Goal: Information Seeking & Learning: Learn about a topic

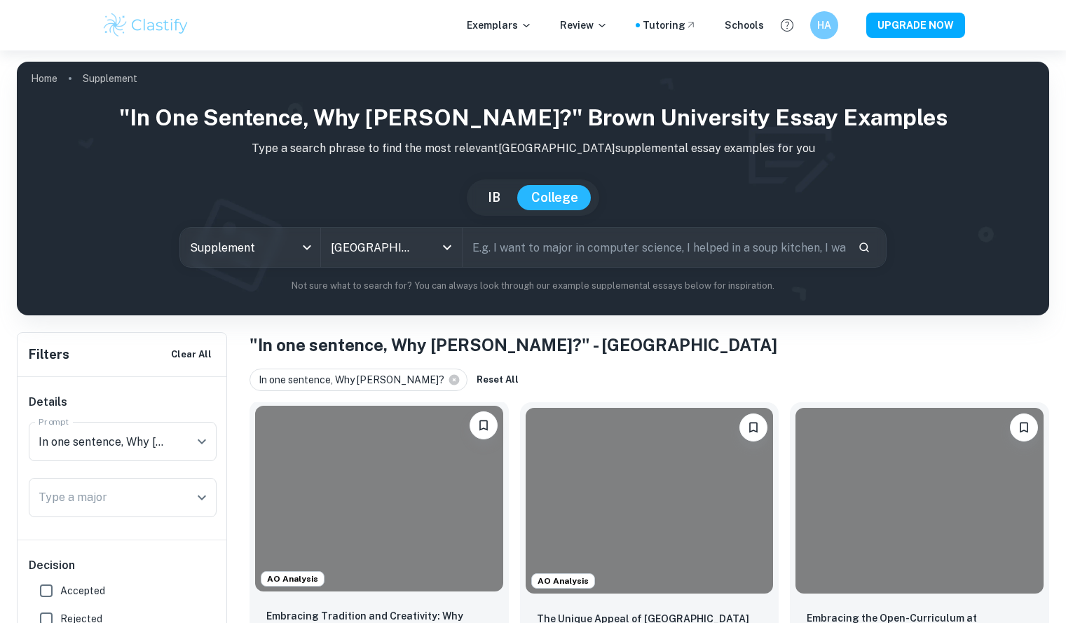
scroll to position [273, 0]
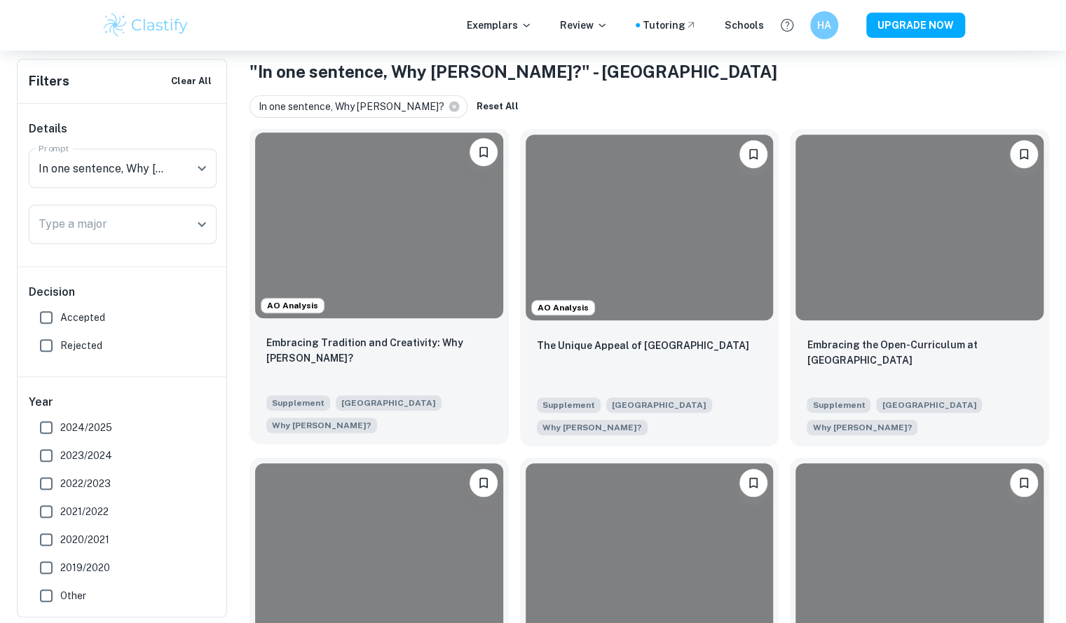
click at [415, 298] on div at bounding box center [379, 225] width 248 height 186
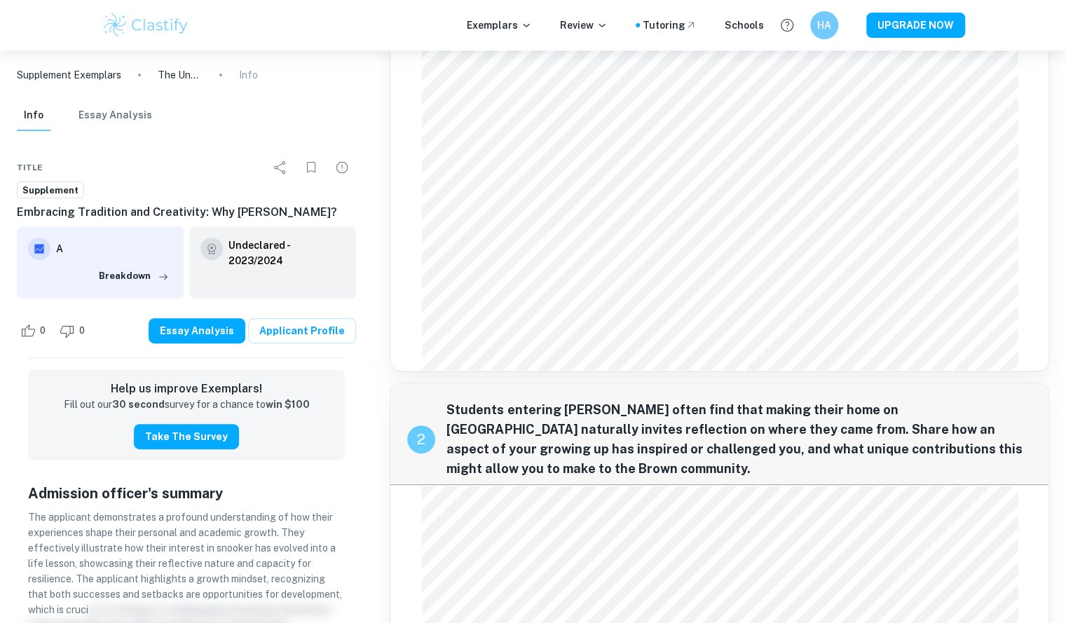
scroll to position [177, 0]
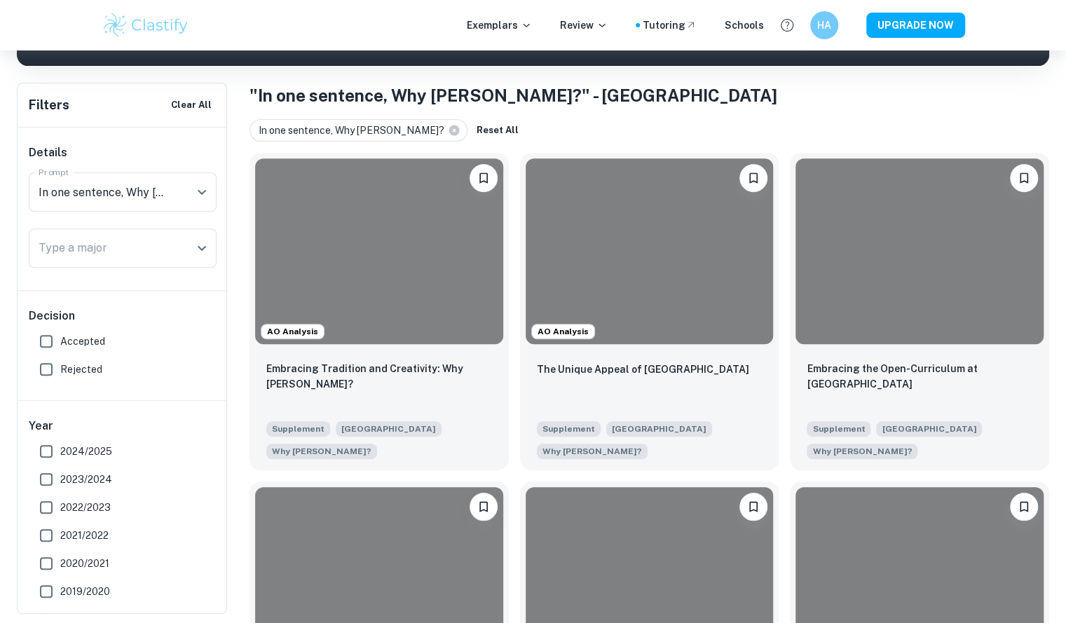
scroll to position [262, 0]
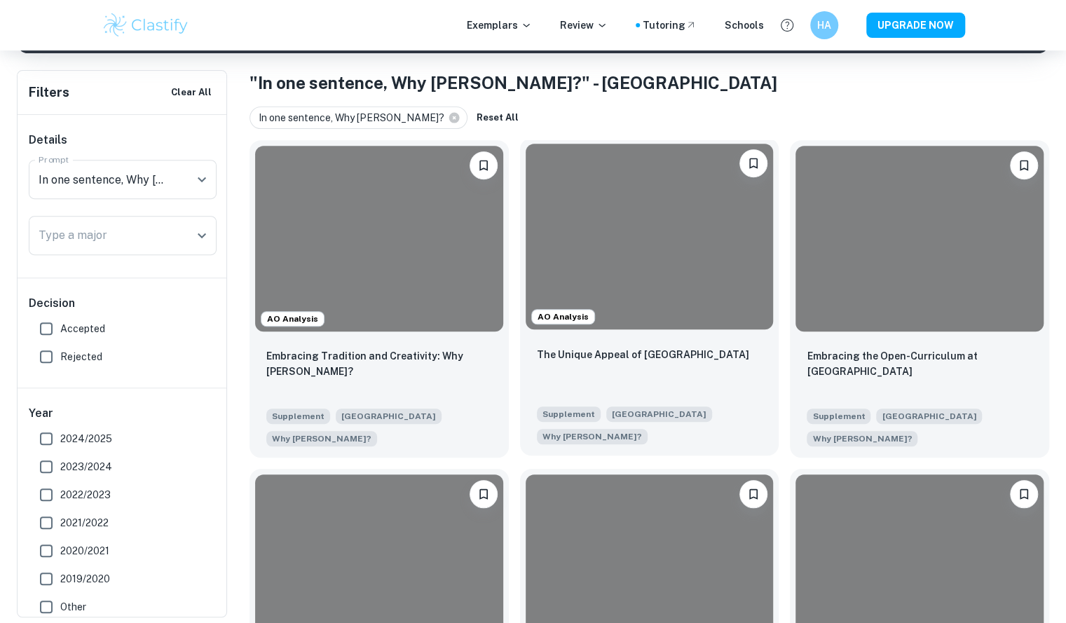
click at [605, 320] on div at bounding box center [649, 237] width 248 height 186
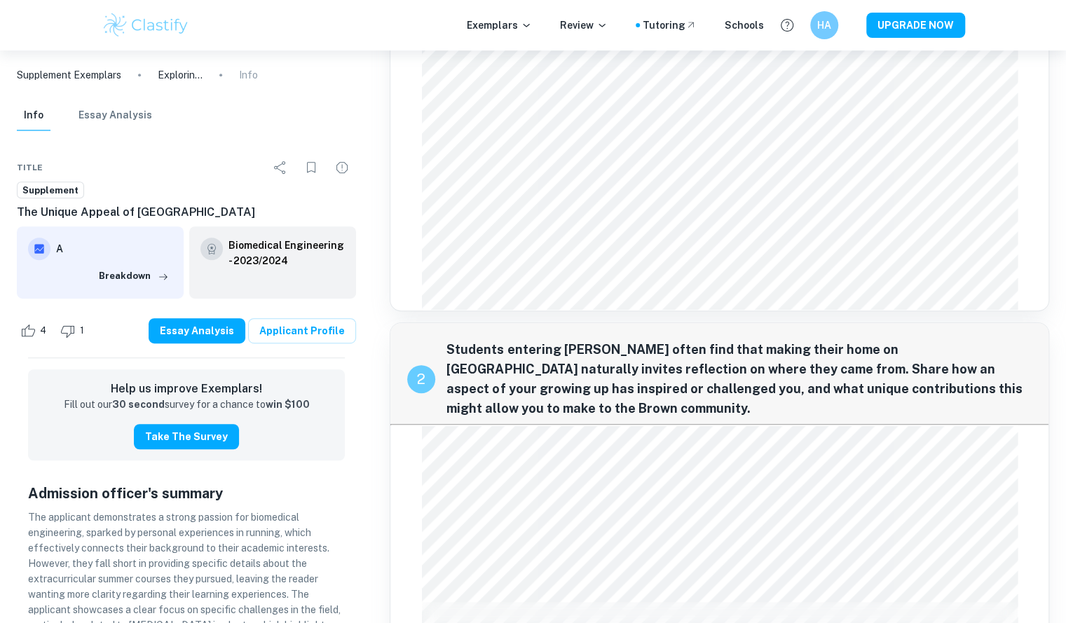
scroll to position [25, 0]
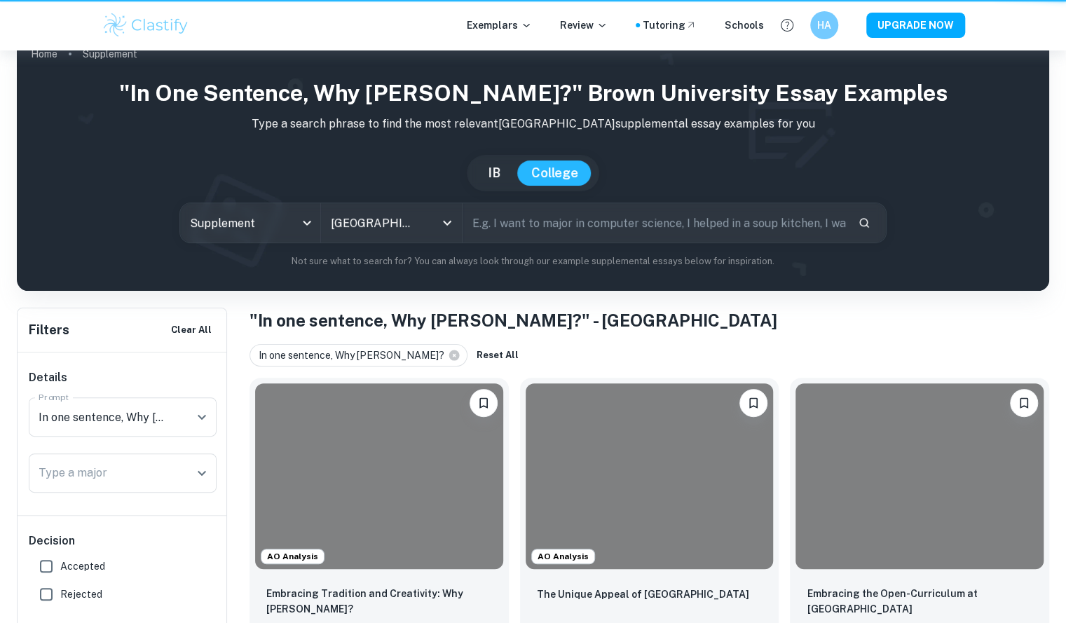
scroll to position [262, 0]
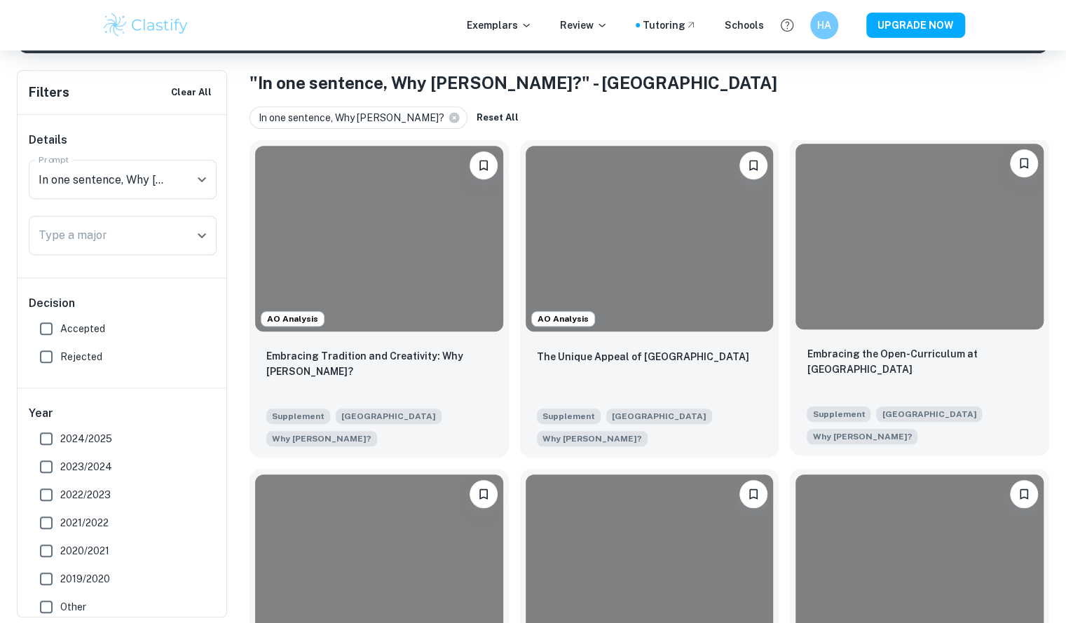
click at [919, 290] on div at bounding box center [919, 237] width 248 height 186
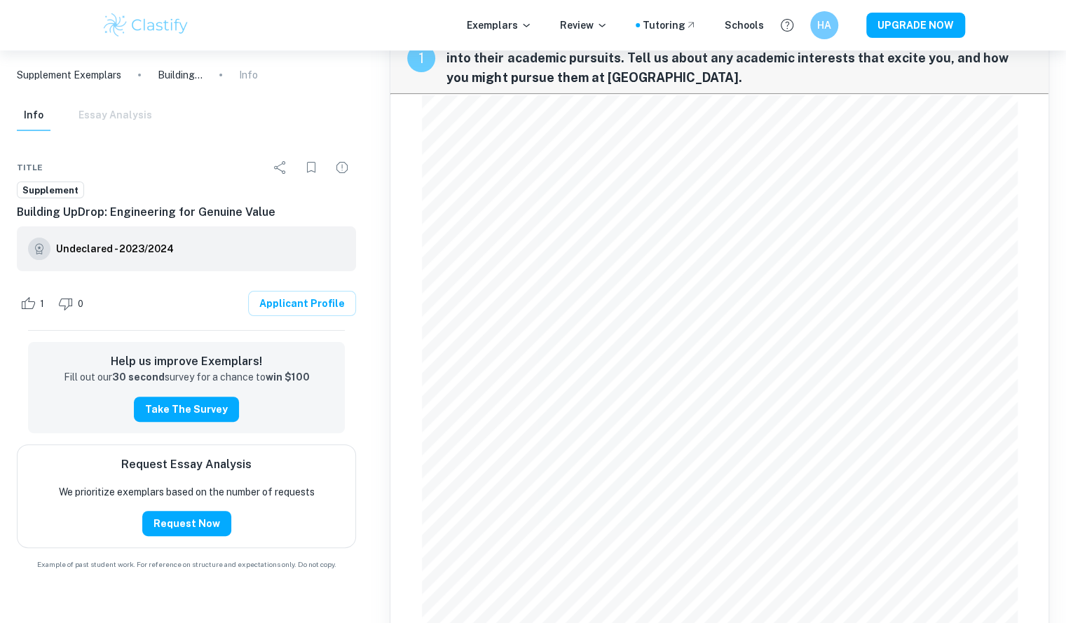
scroll to position [57, 0]
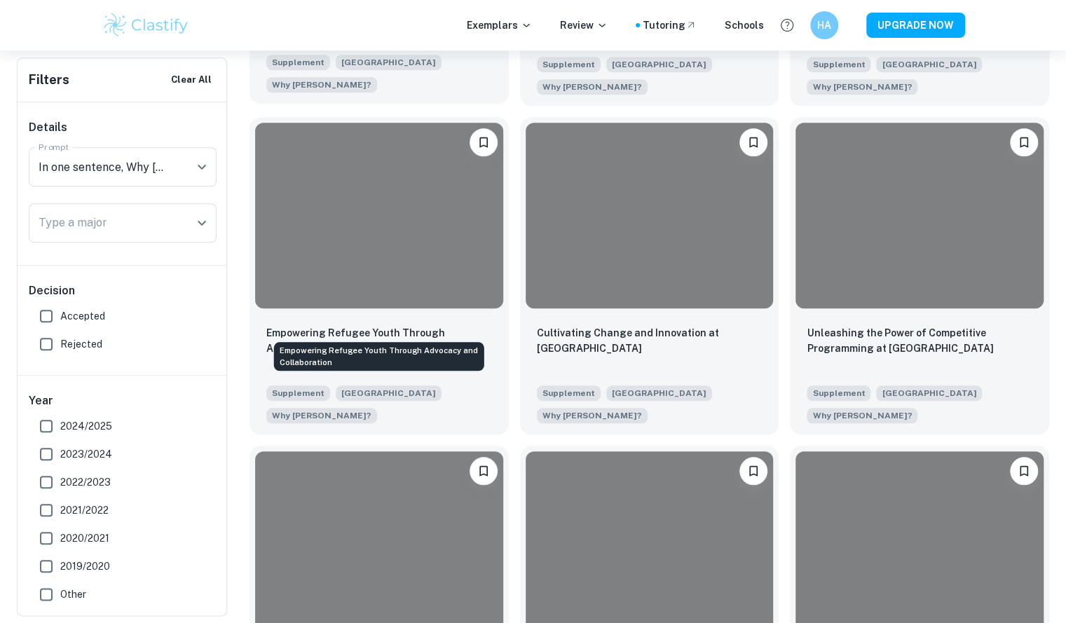
scroll to position [602, 0]
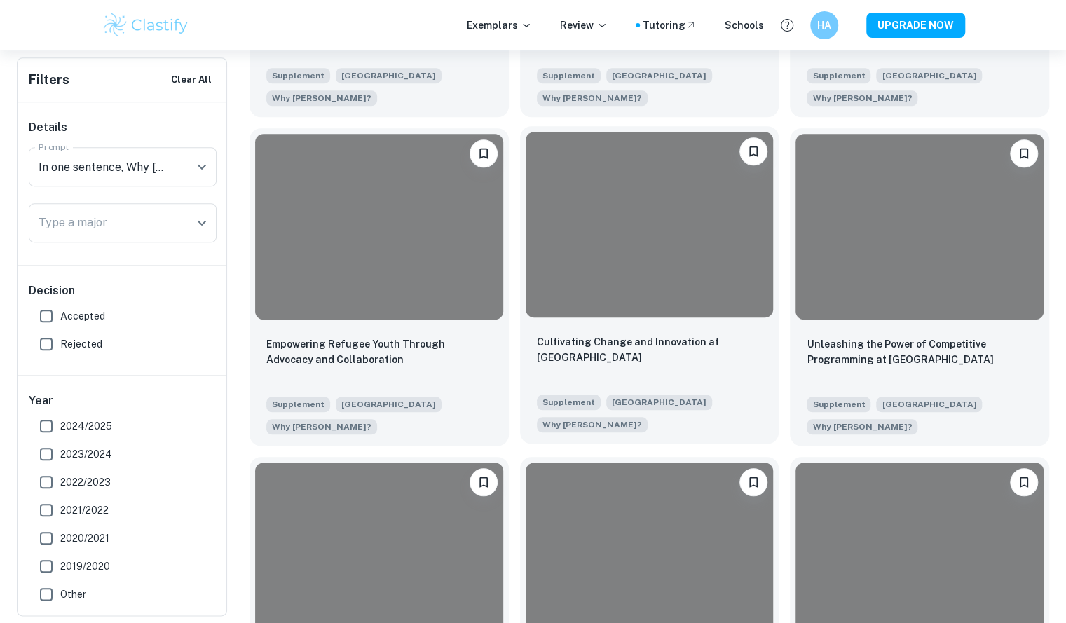
click at [576, 221] on div at bounding box center [649, 225] width 248 height 186
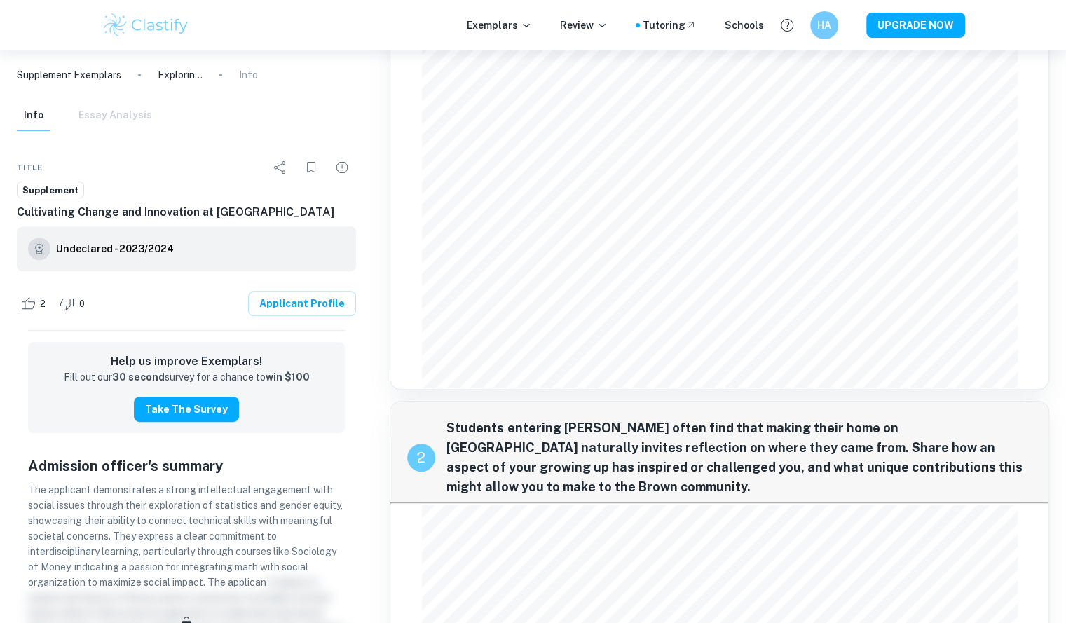
scroll to position [179, 0]
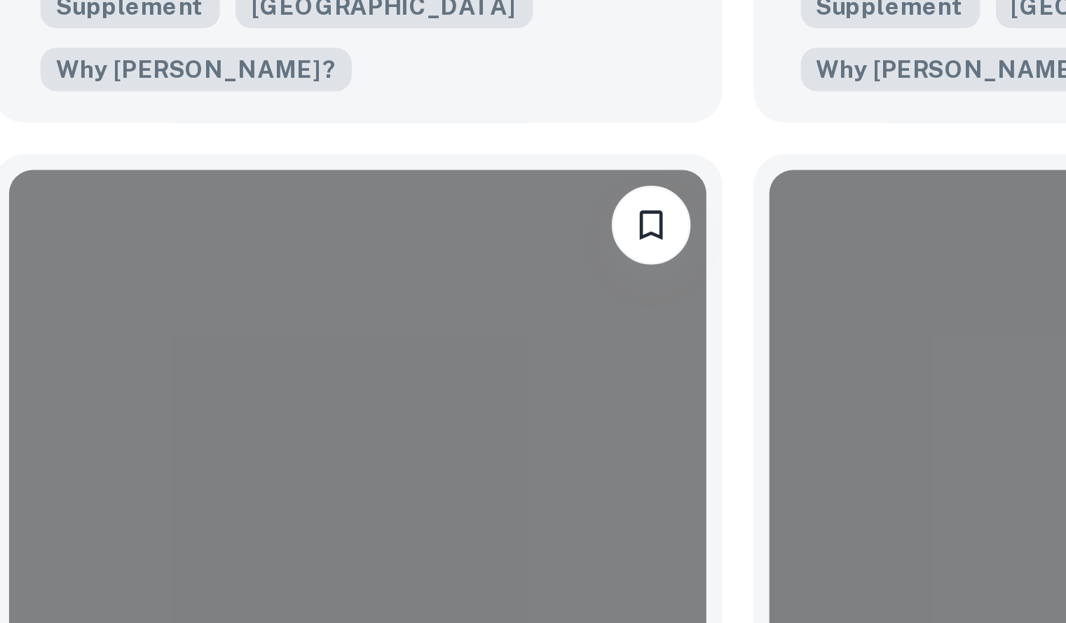
scroll to position [602, 0]
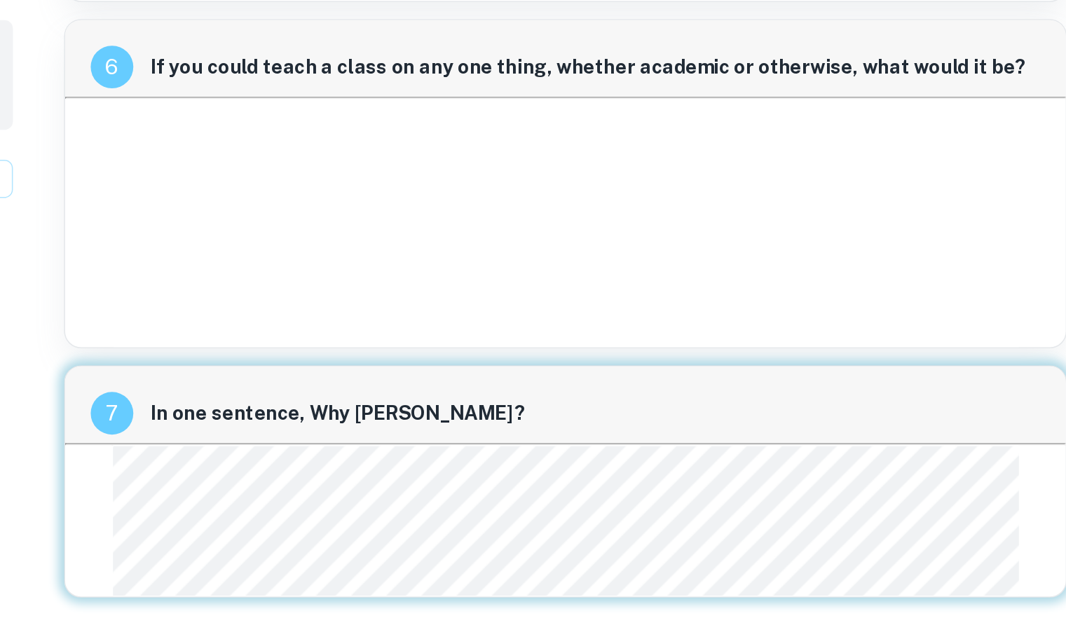
scroll to position [1719, 0]
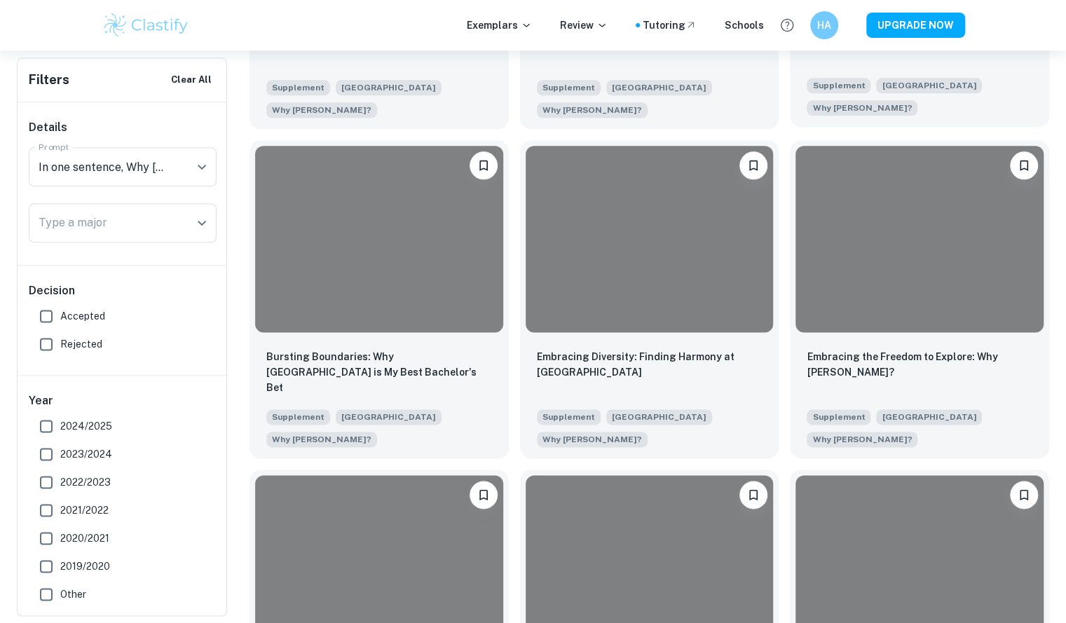
scroll to position [918, 0]
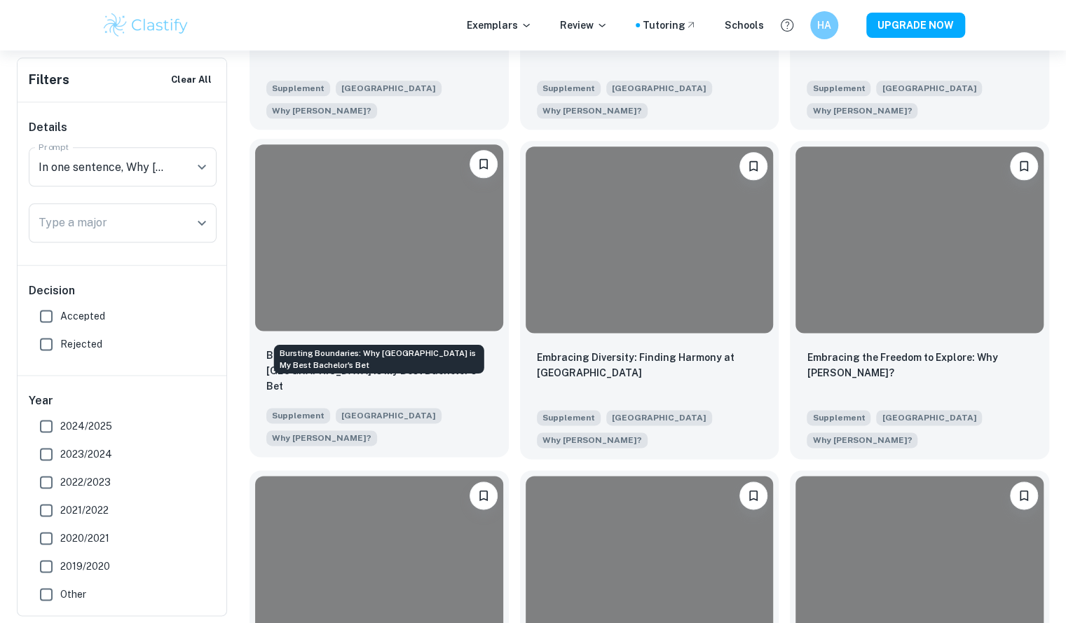
click at [402, 347] on p "Bursting Boundaries: Why [GEOGRAPHIC_DATA] is My Best Bachelor's Bet" at bounding box center [379, 370] width 226 height 46
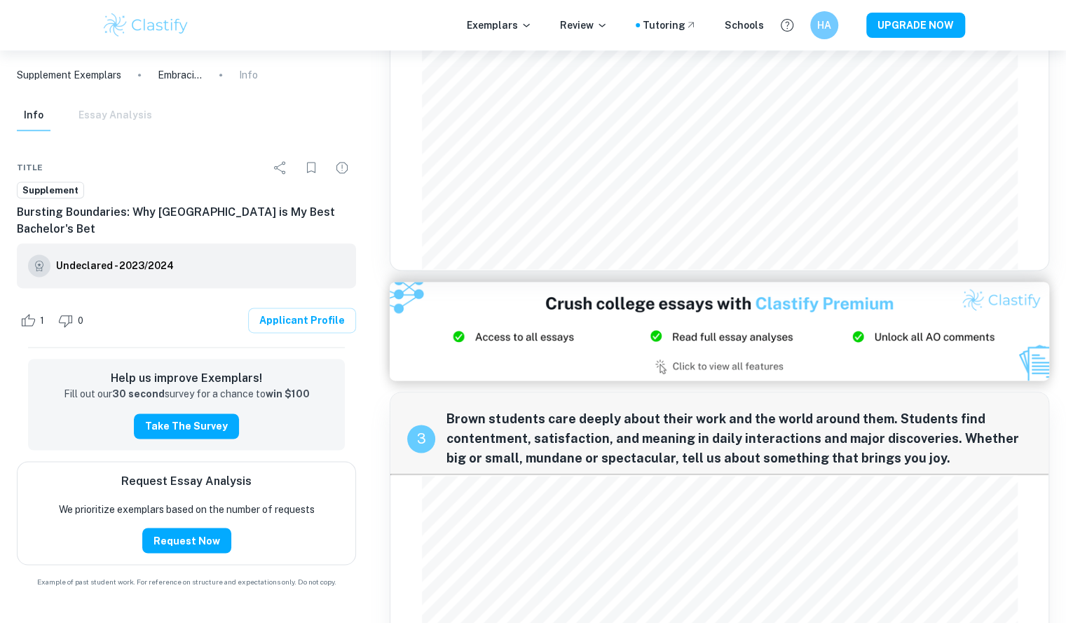
scroll to position [1064, 0]
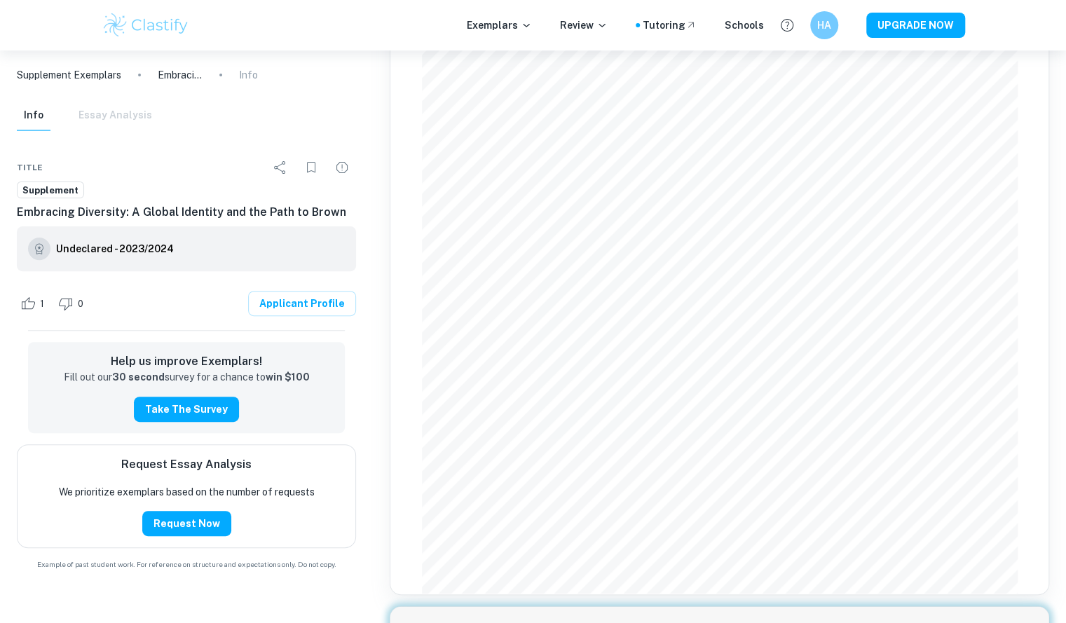
scroll to position [142, 0]
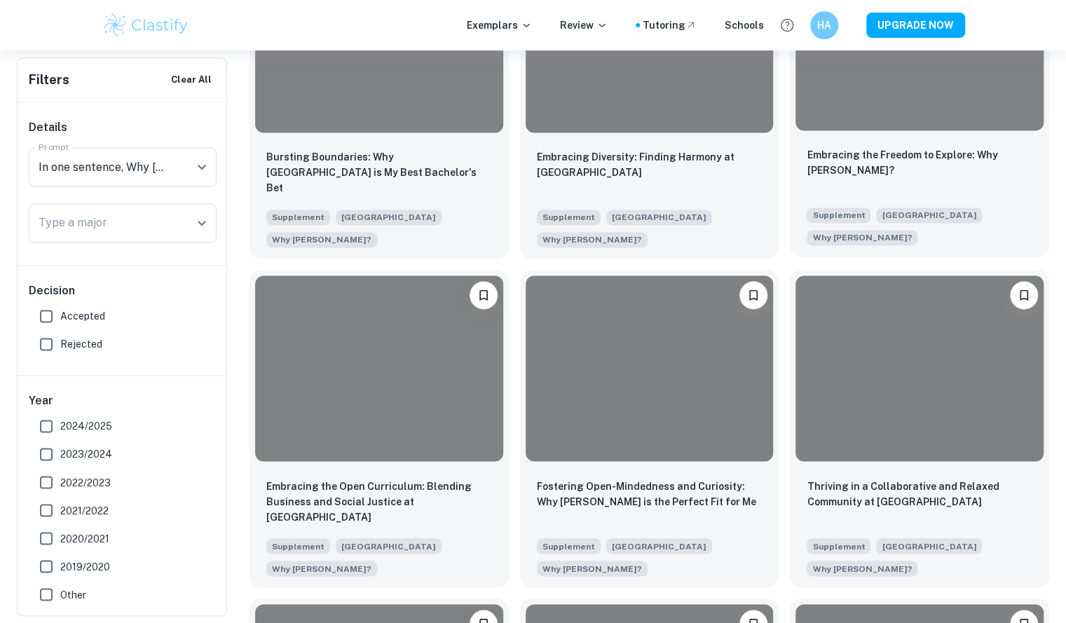
scroll to position [1119, 0]
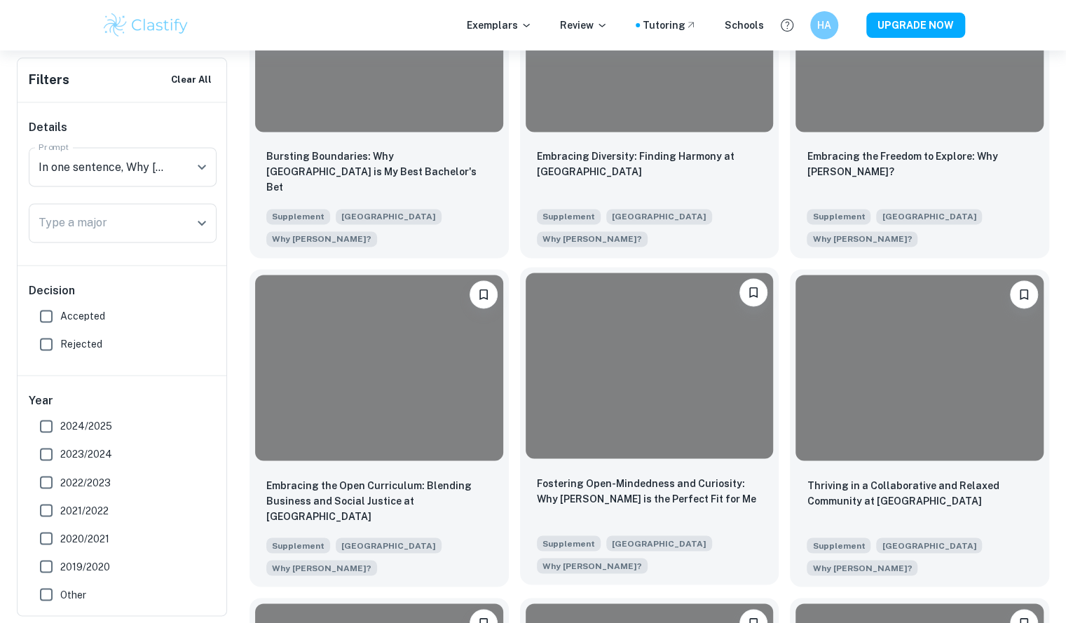
click at [695, 336] on div at bounding box center [649, 366] width 248 height 186
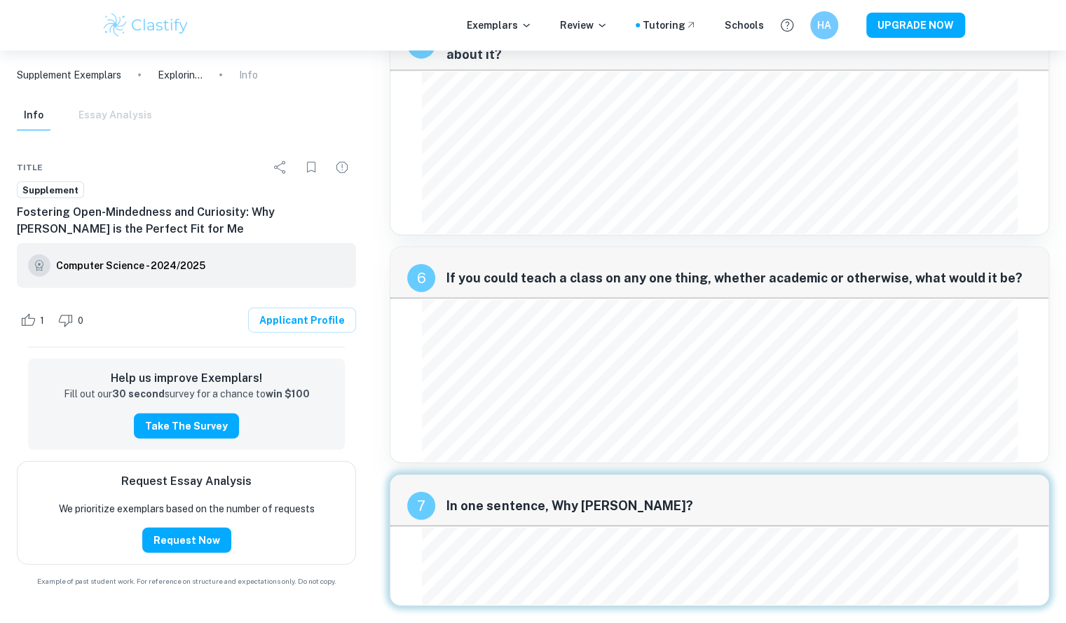
scroll to position [1947, 0]
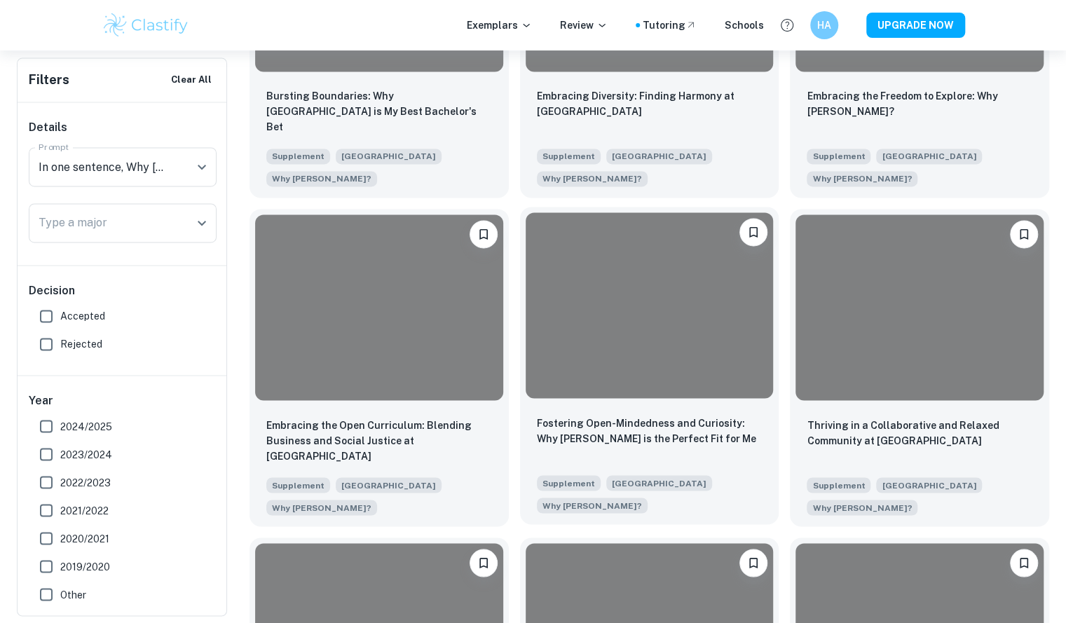
scroll to position [1190, 0]
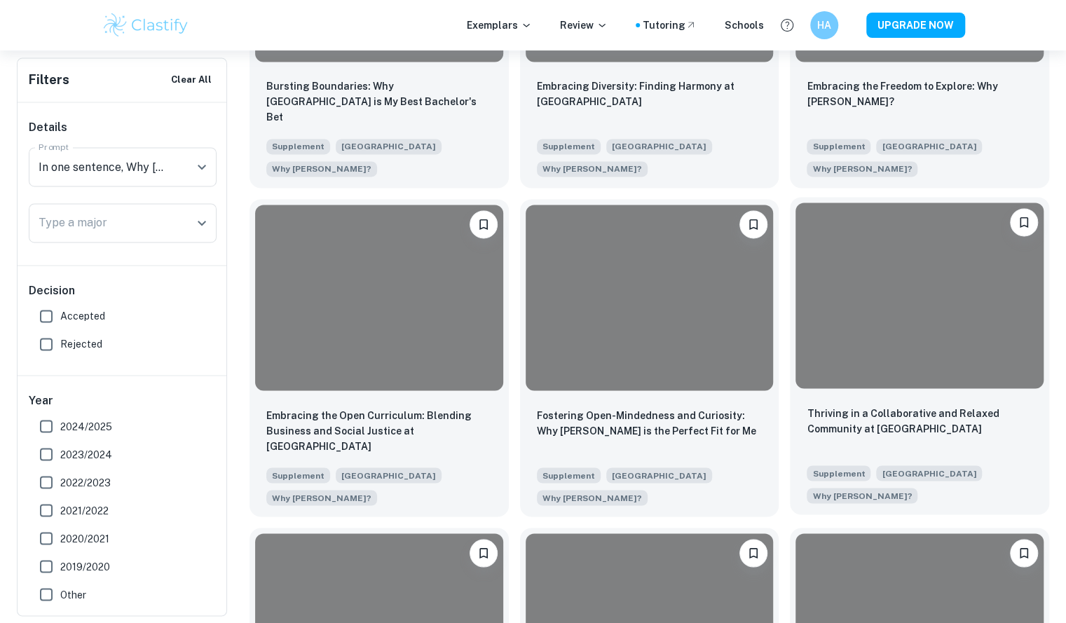
click at [998, 320] on div at bounding box center [919, 295] width 248 height 186
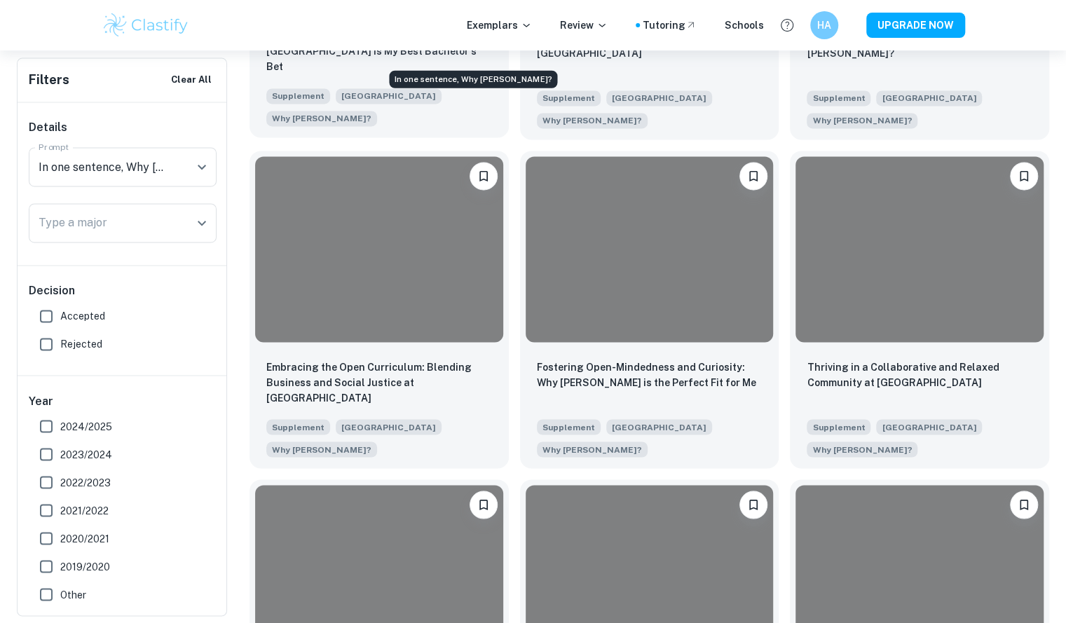
scroll to position [1355, 0]
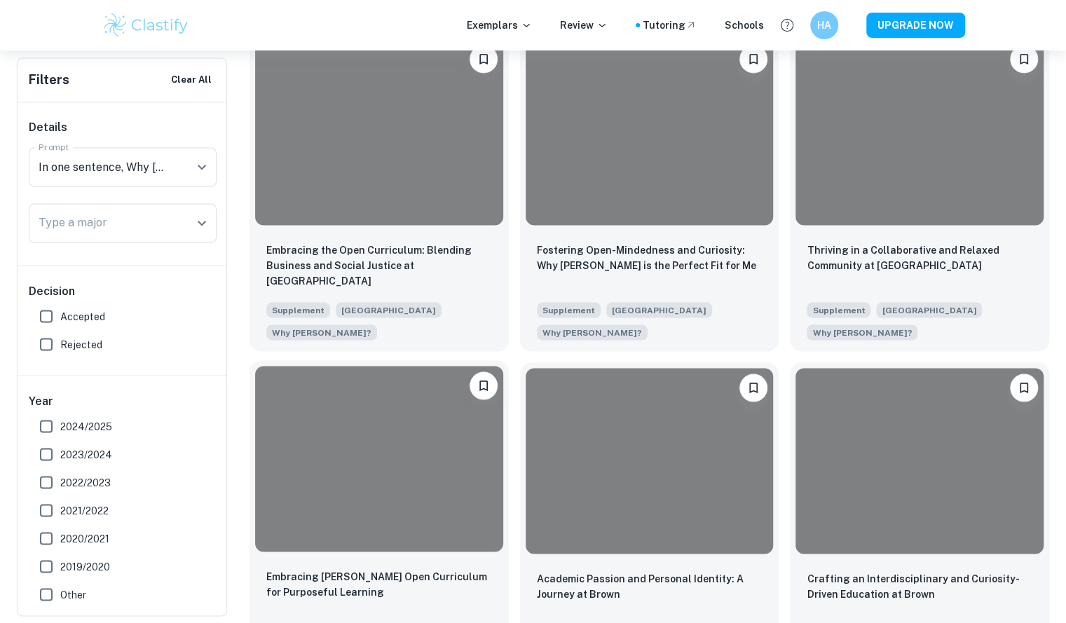
click at [412, 392] on div at bounding box center [379, 459] width 248 height 186
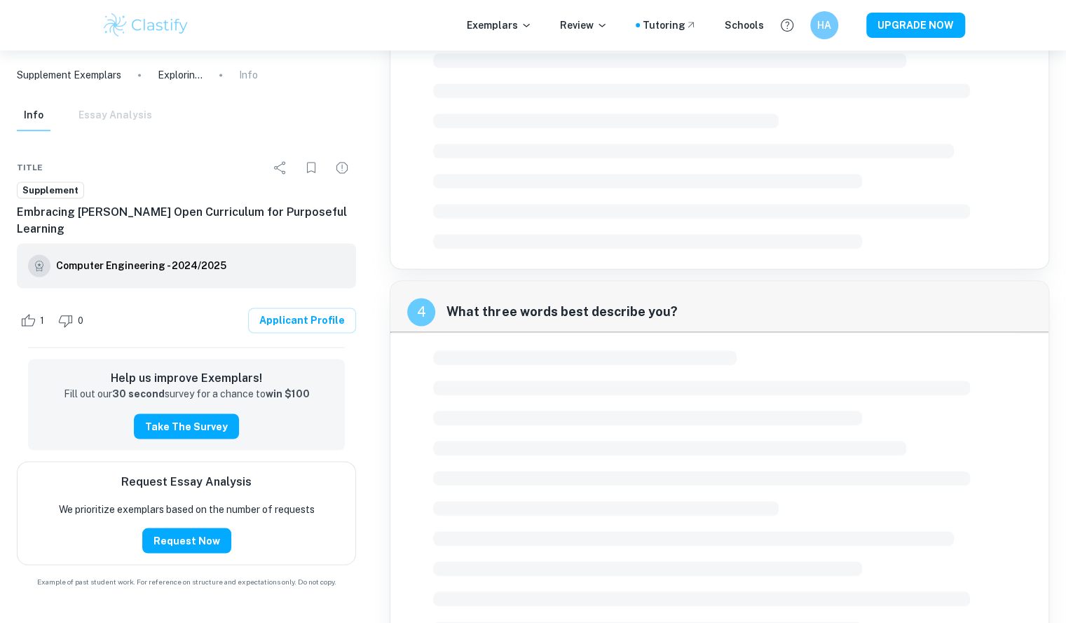
scroll to position [925, 0]
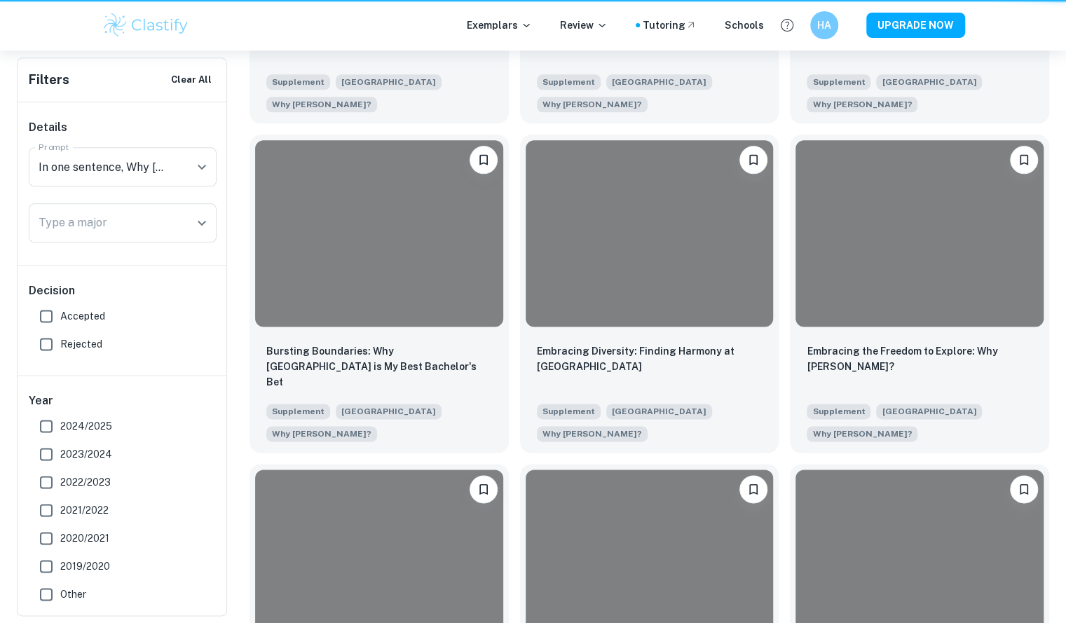
scroll to position [1355, 0]
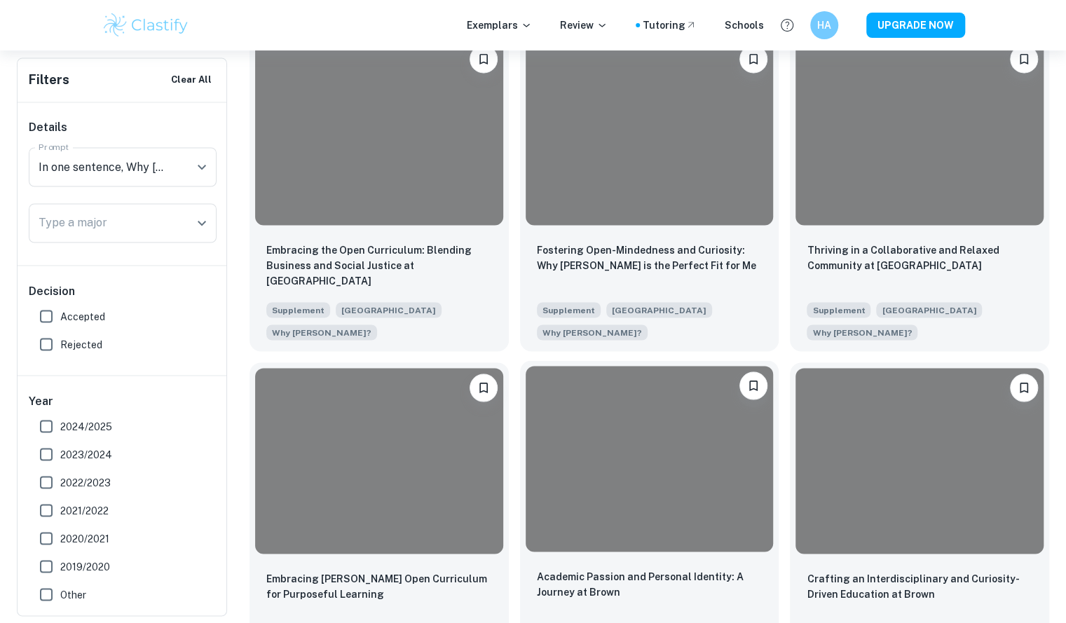
click at [633, 390] on div at bounding box center [649, 459] width 248 height 186
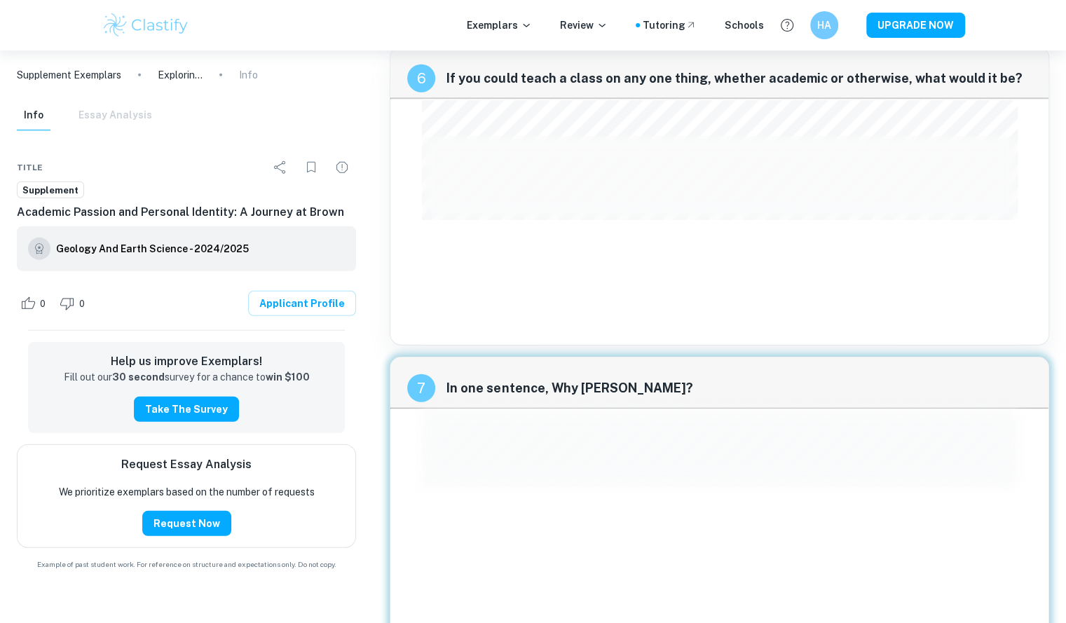
scroll to position [2102, 0]
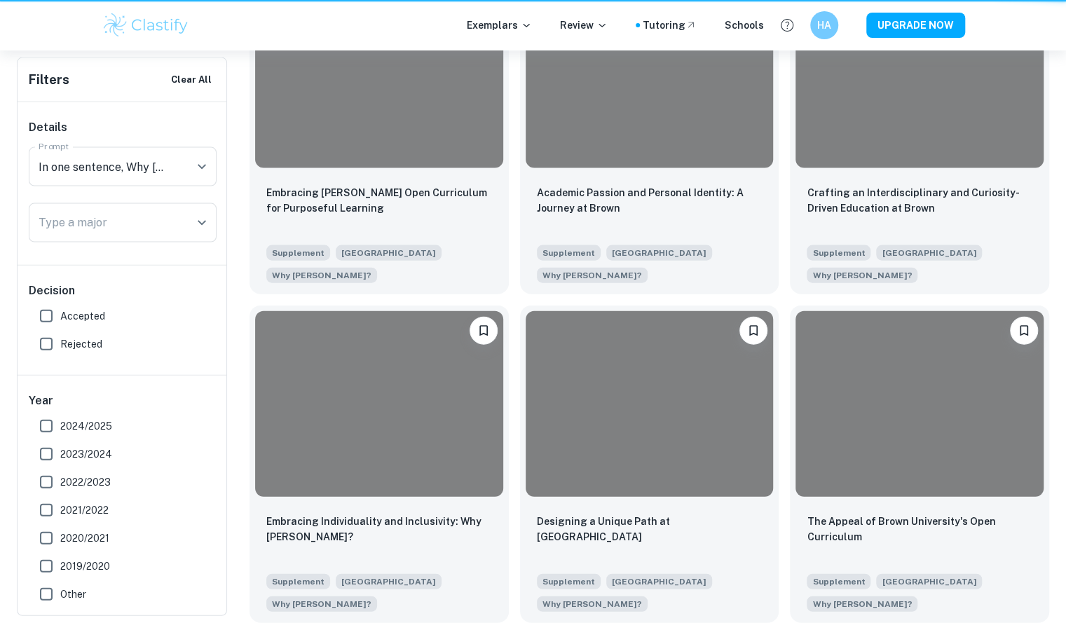
scroll to position [1355, 0]
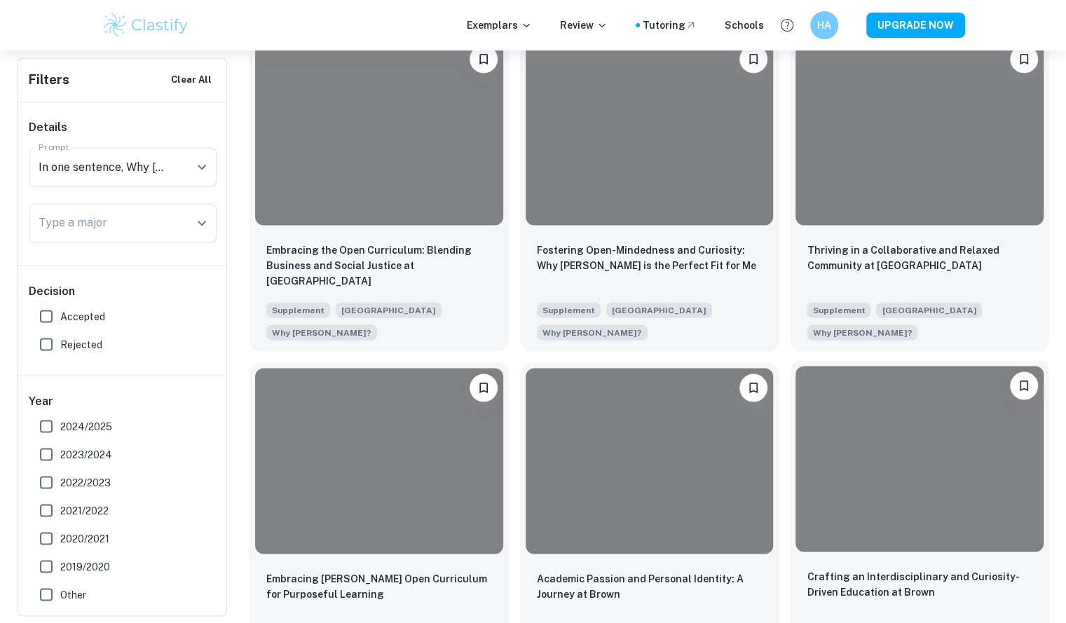
click at [885, 446] on div at bounding box center [919, 459] width 248 height 186
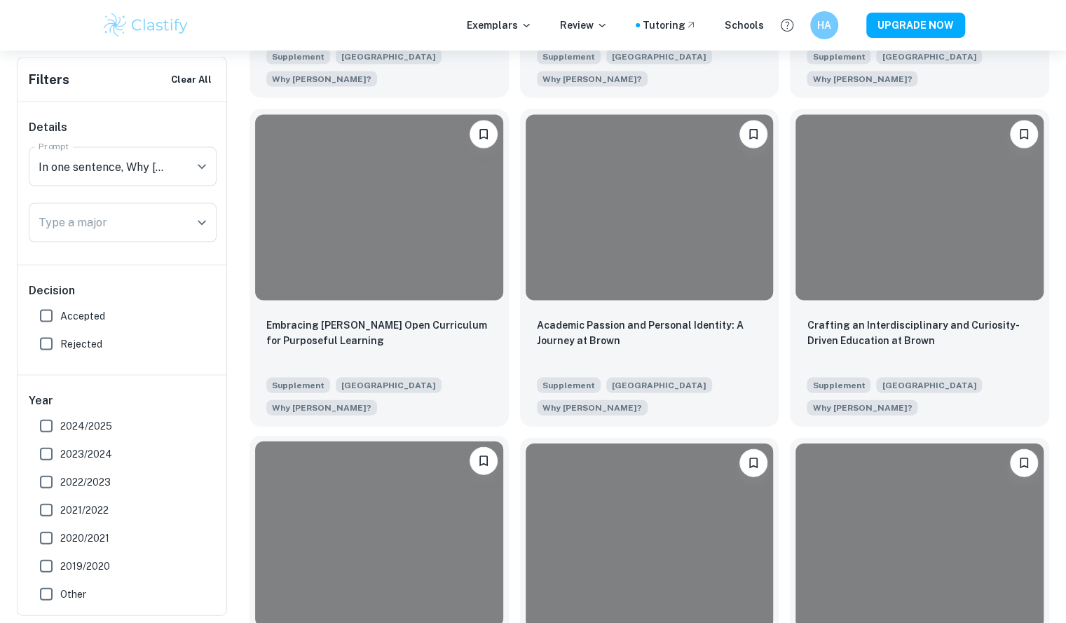
scroll to position [1609, 0]
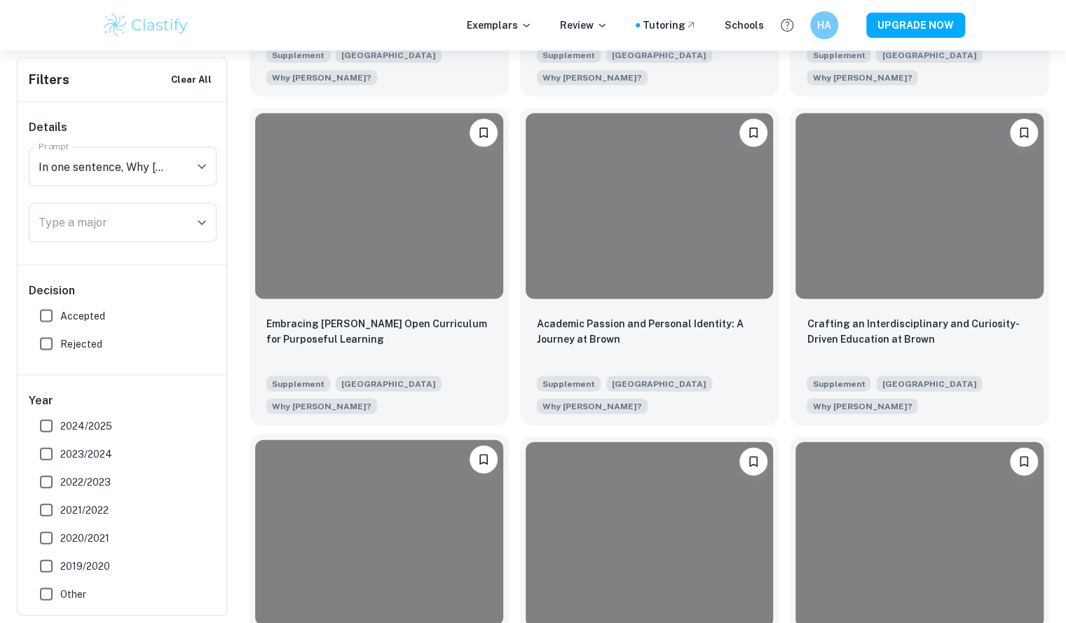
click at [454, 499] on div at bounding box center [379, 533] width 248 height 186
